Goal: Transaction & Acquisition: Book appointment/travel/reservation

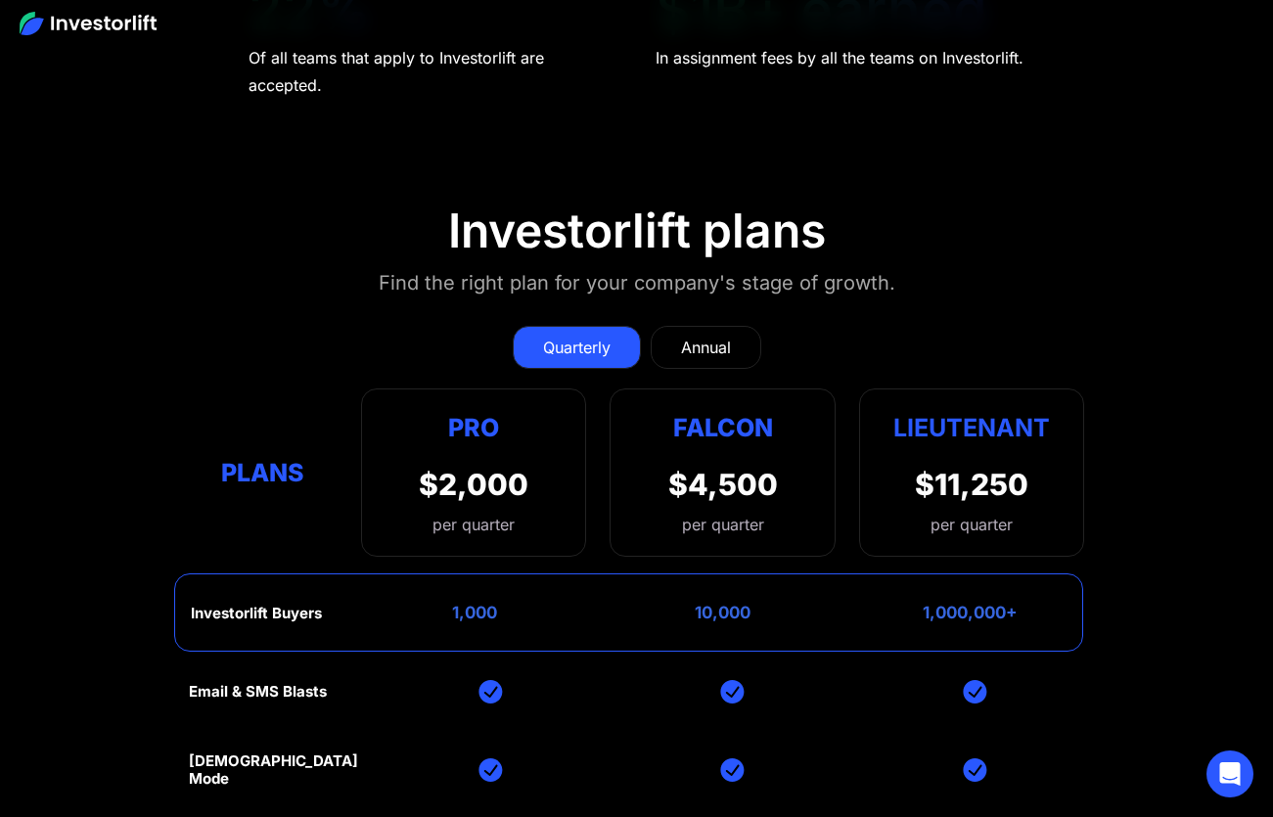
scroll to position [7678, 0]
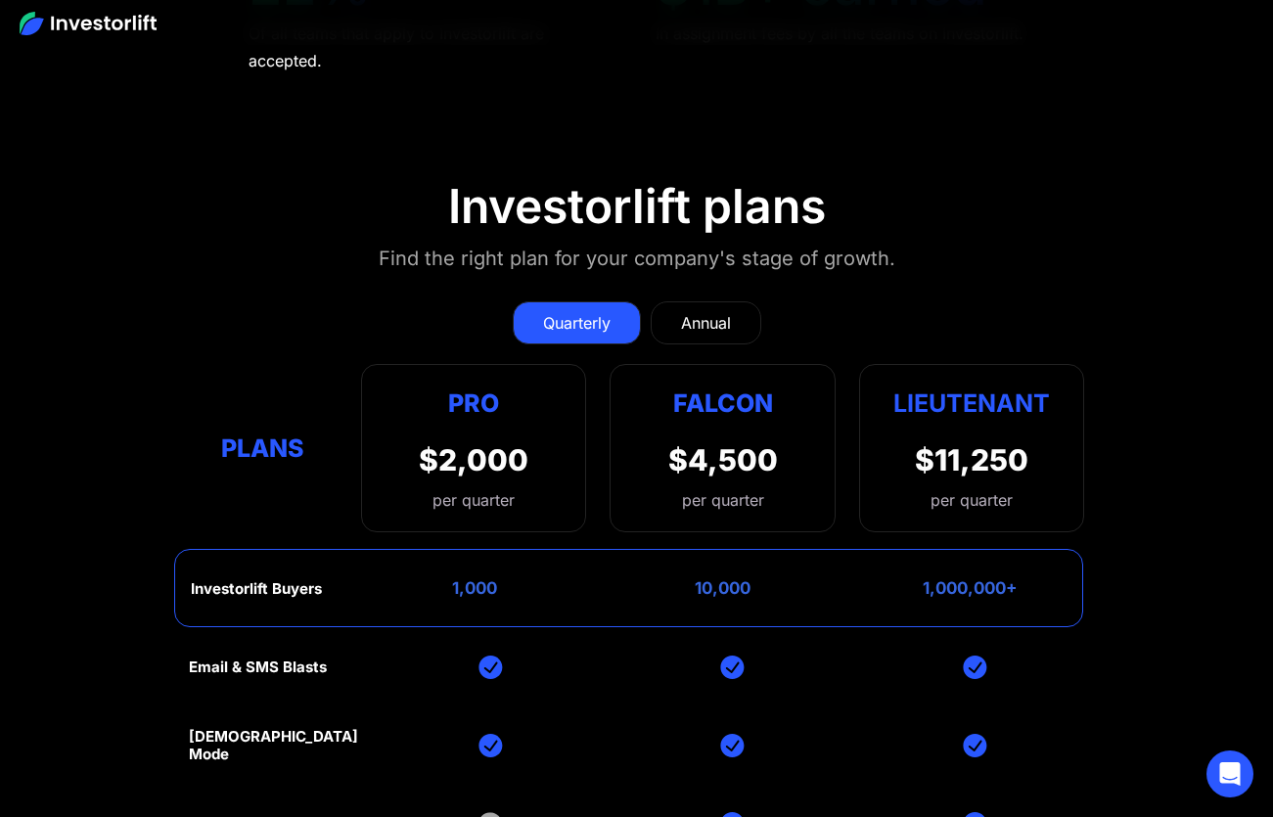
click at [729, 311] on div "Annual" at bounding box center [706, 322] width 50 height 23
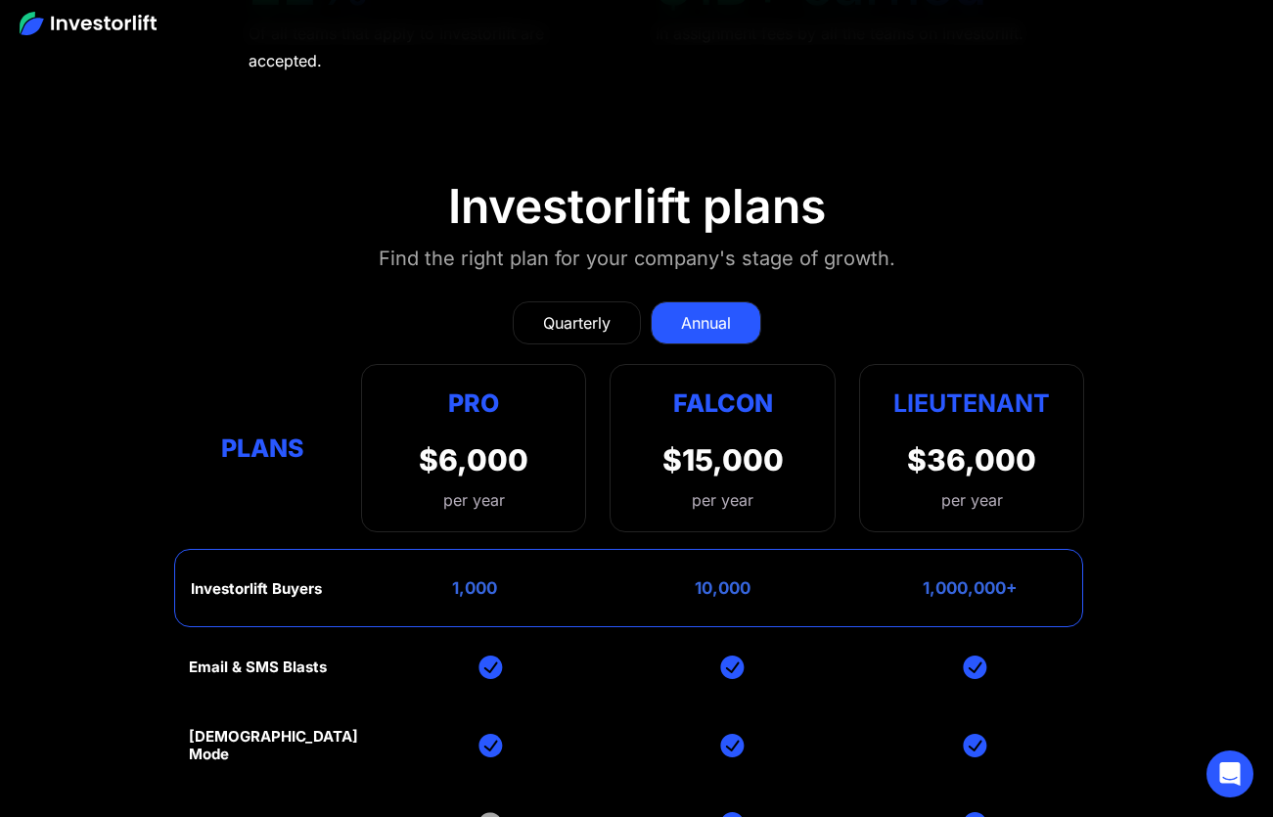
click at [959, 442] on div "$36,000" at bounding box center [971, 459] width 129 height 35
drag, startPoint x: 925, startPoint y: 431, endPoint x: 1015, endPoint y: 431, distance: 90.0
click at [1015, 578] on div "1,000,000+" at bounding box center [970, 588] width 95 height 20
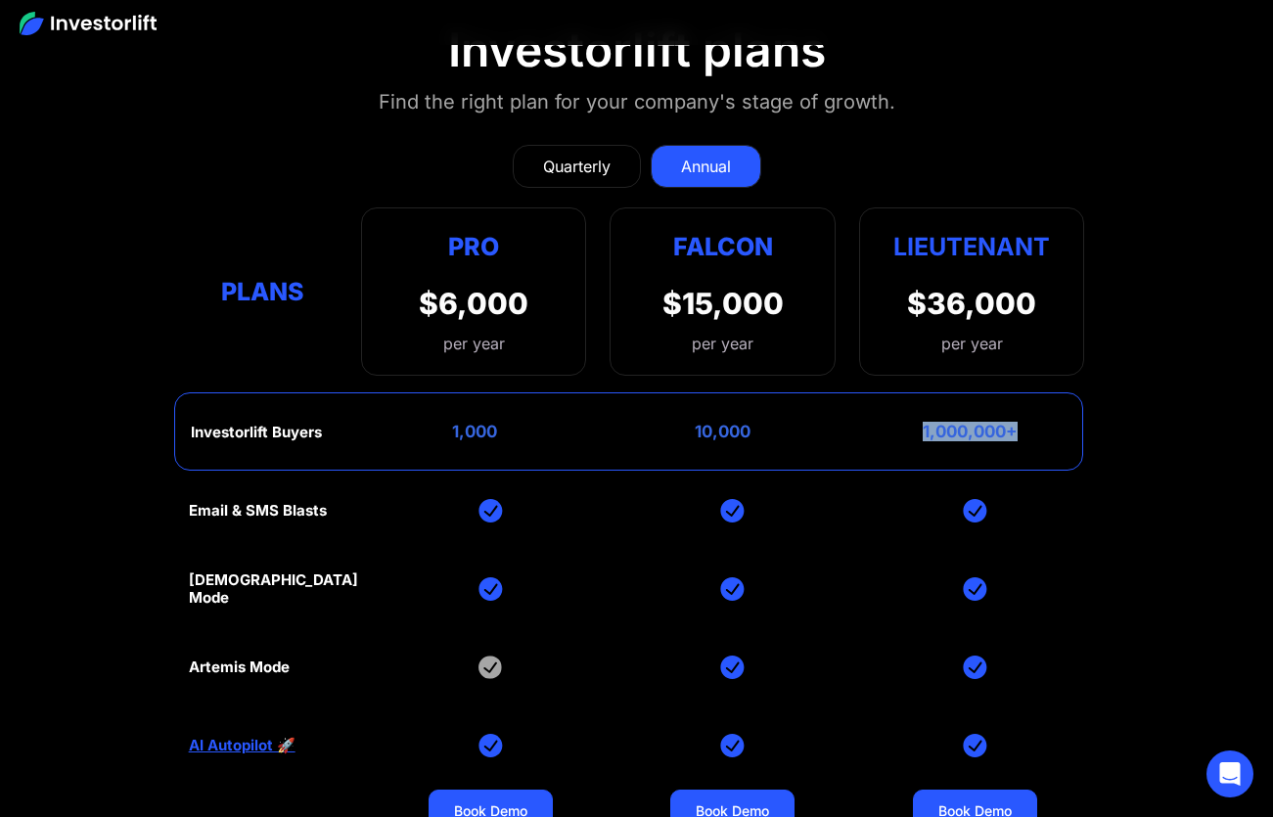
scroll to position [7833, 0]
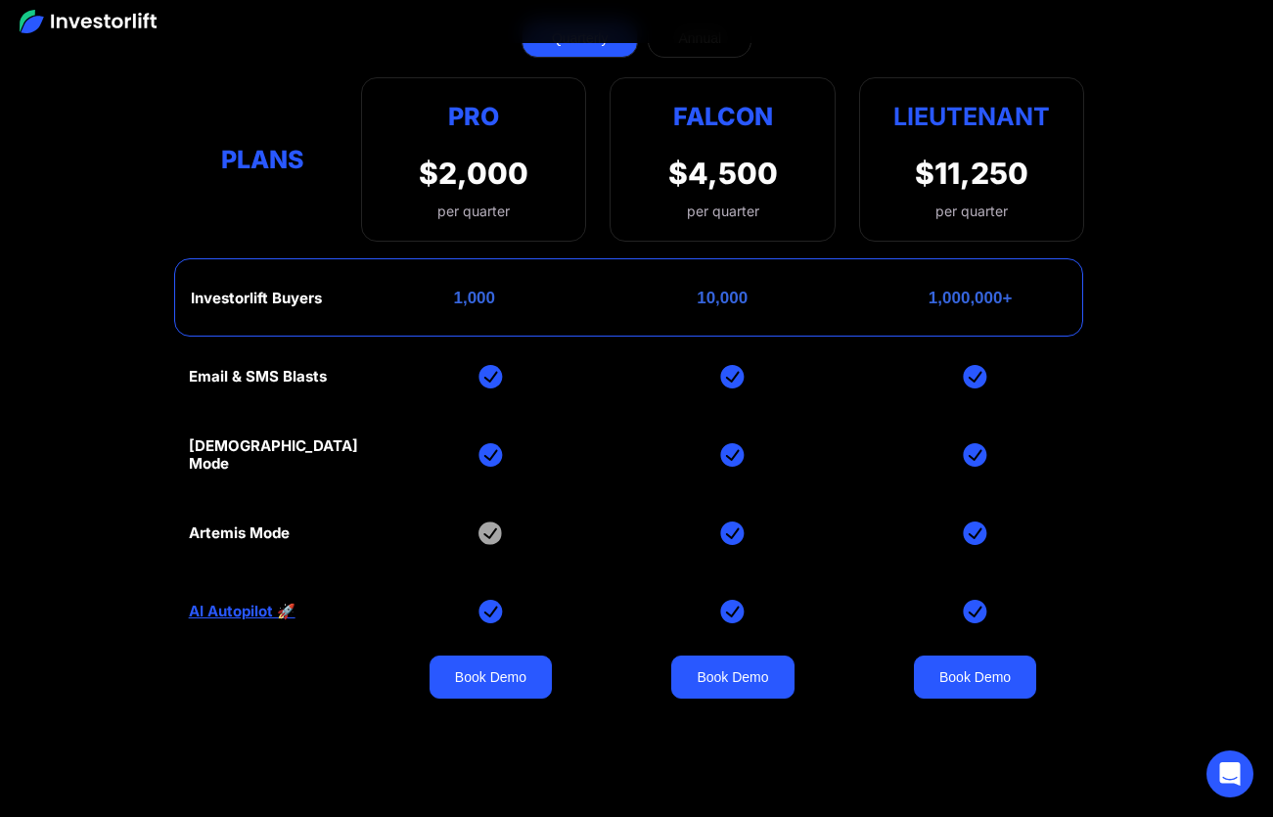
scroll to position [1657, 0]
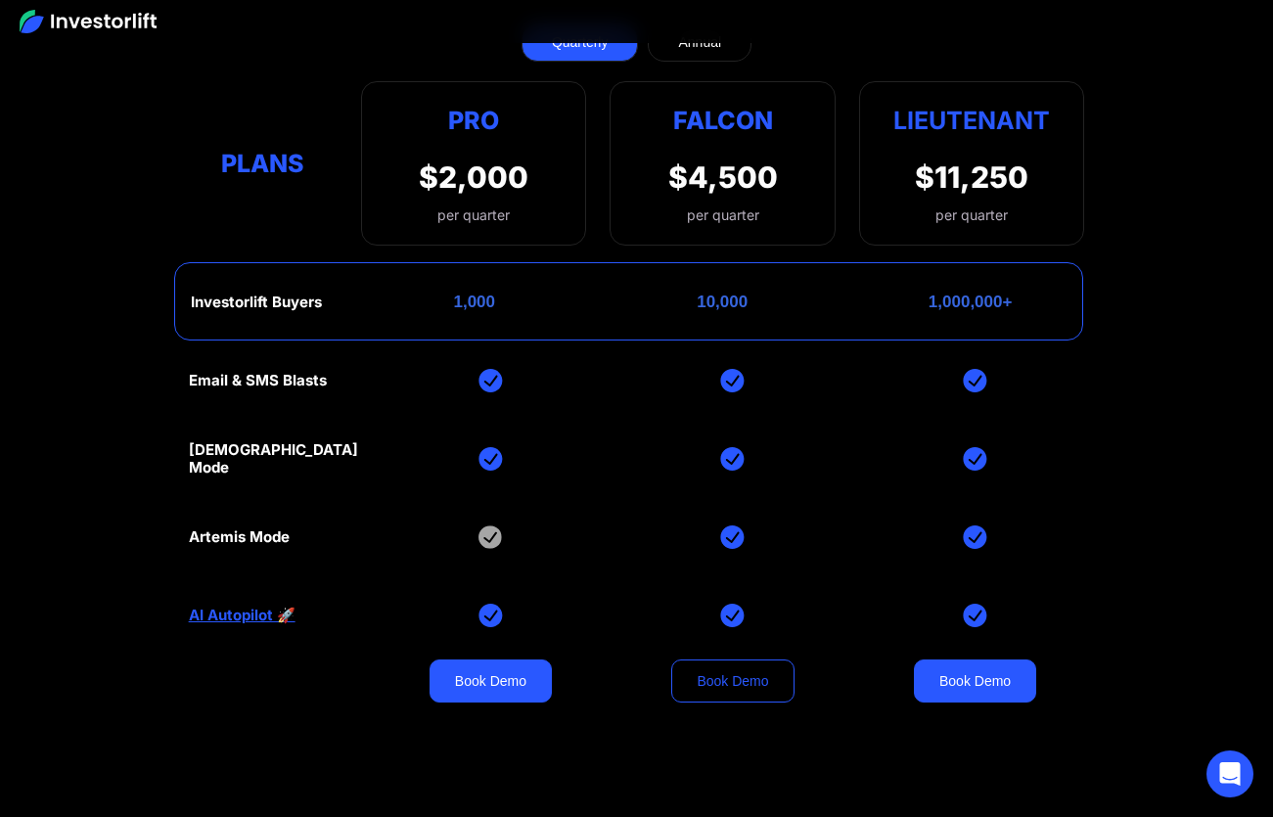
click at [727, 659] on link "Book Demo" at bounding box center [732, 680] width 122 height 43
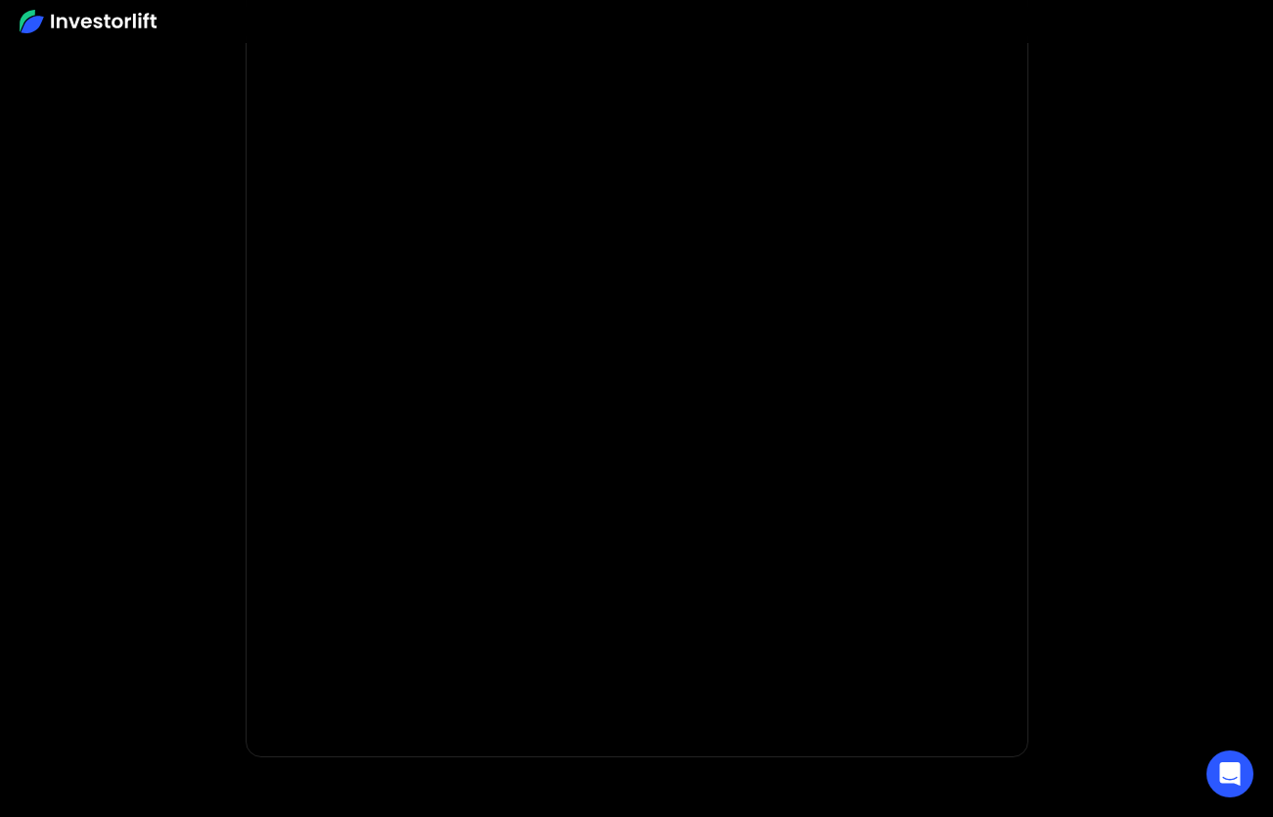
scroll to position [153, 0]
